Goal: Information Seeking & Learning: Learn about a topic

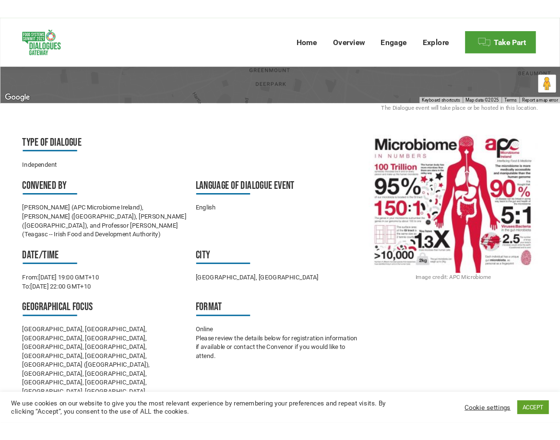
scroll to position [274, 0]
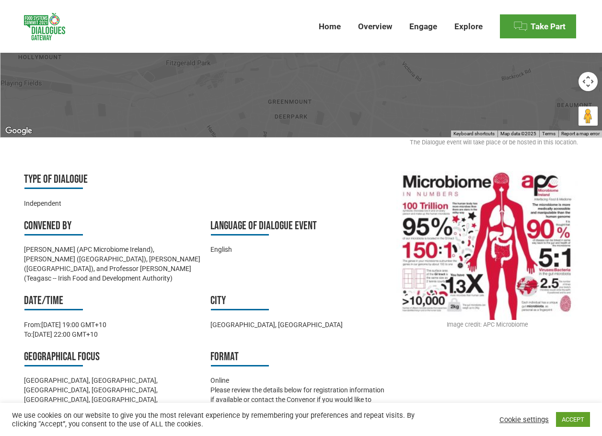
click at [457, 201] on img at bounding box center [488, 245] width 182 height 149
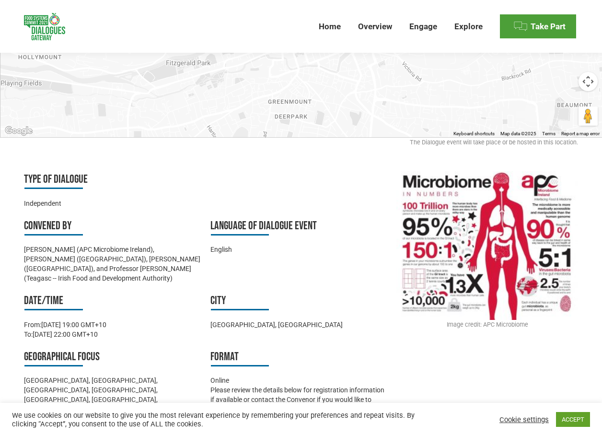
click at [459, 287] on img at bounding box center [488, 245] width 182 height 149
